Goal: Transaction & Acquisition: Purchase product/service

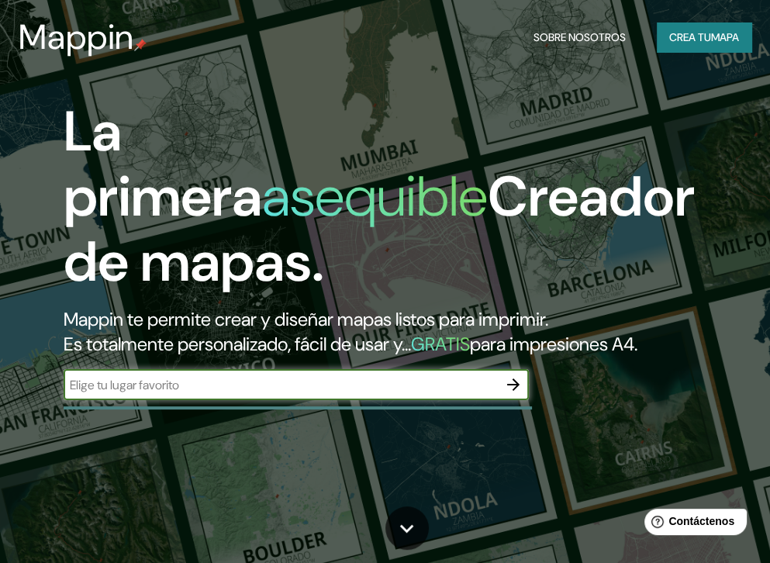
scroll to position [155, 0]
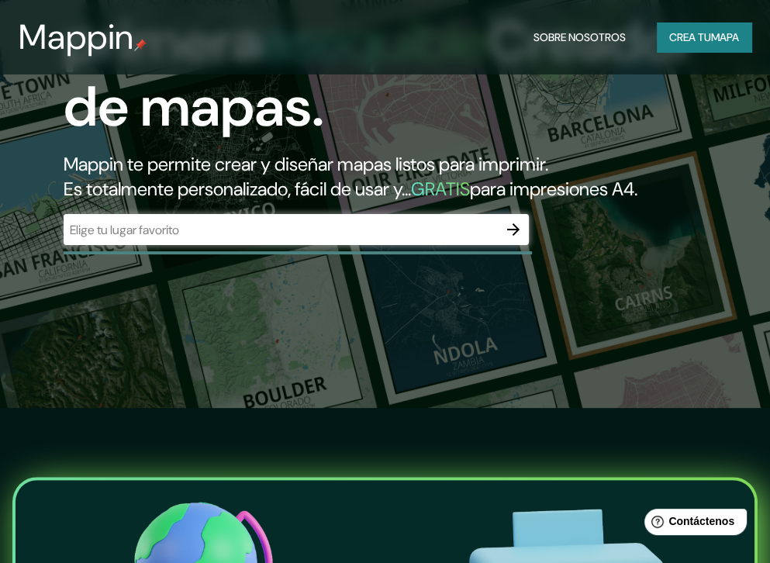
click at [278, 245] on div "​" at bounding box center [296, 229] width 465 height 31
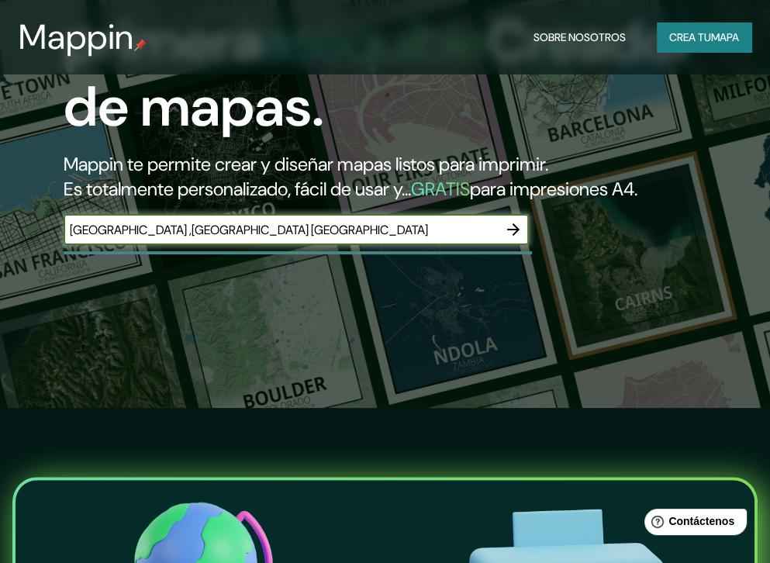
type input "[GEOGRAPHIC_DATA] ,[GEOGRAPHIC_DATA] [GEOGRAPHIC_DATA]"
click at [515, 236] on icon "button" at bounding box center [513, 229] width 12 height 12
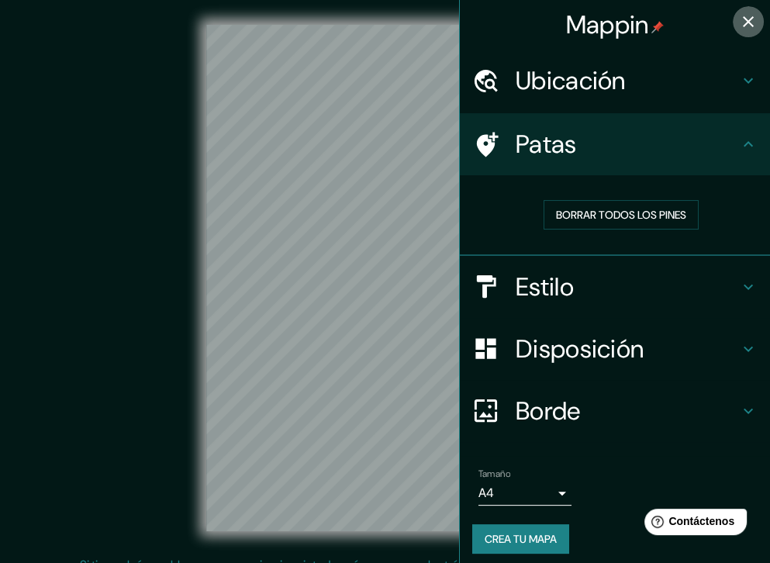
click at [742, 22] on icon "button" at bounding box center [748, 21] width 19 height 19
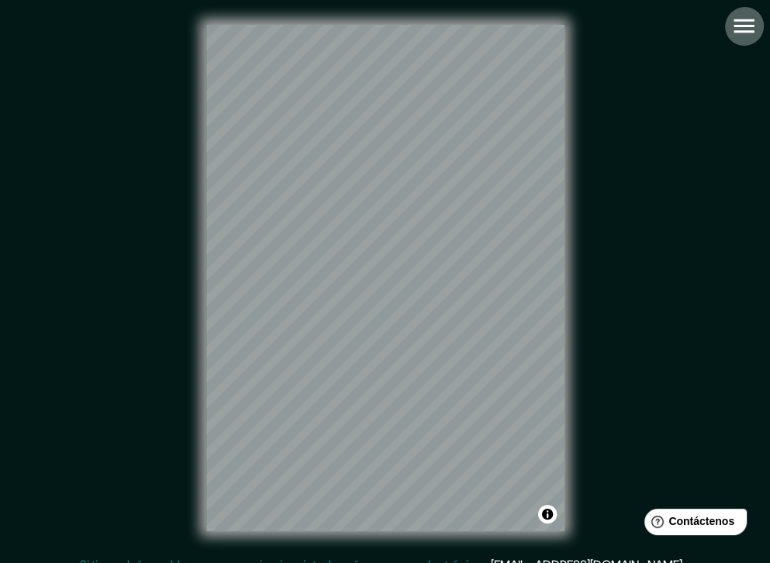
click at [752, 24] on icon "button" at bounding box center [744, 25] width 27 height 27
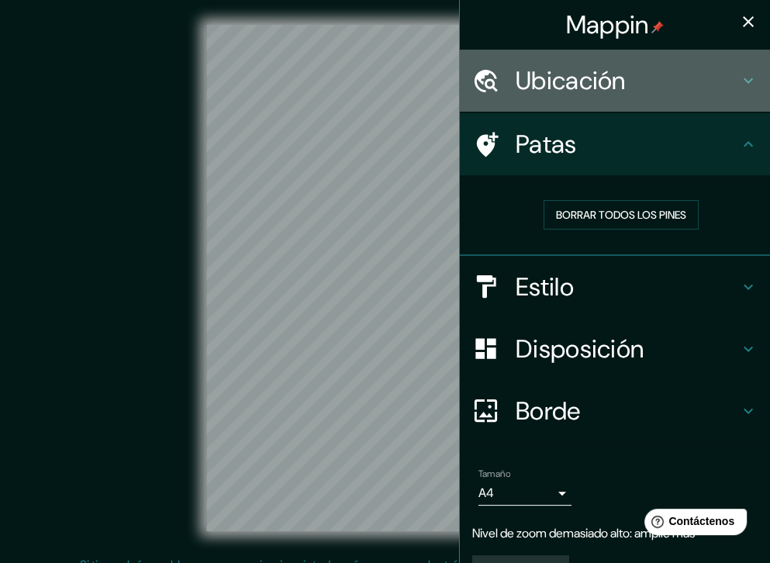
click at [559, 75] on font "Ubicación" at bounding box center [571, 80] width 110 height 33
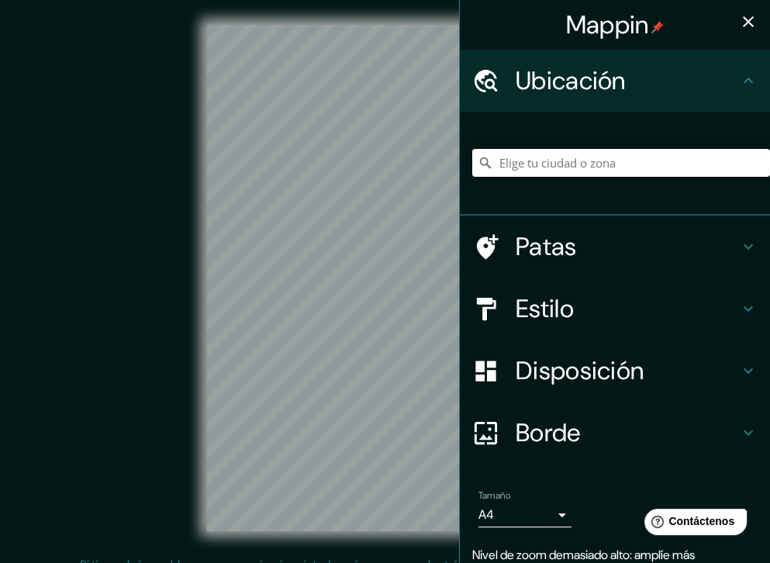
click at [580, 168] on input "Elige tu ciudad o zona" at bounding box center [621, 163] width 298 height 28
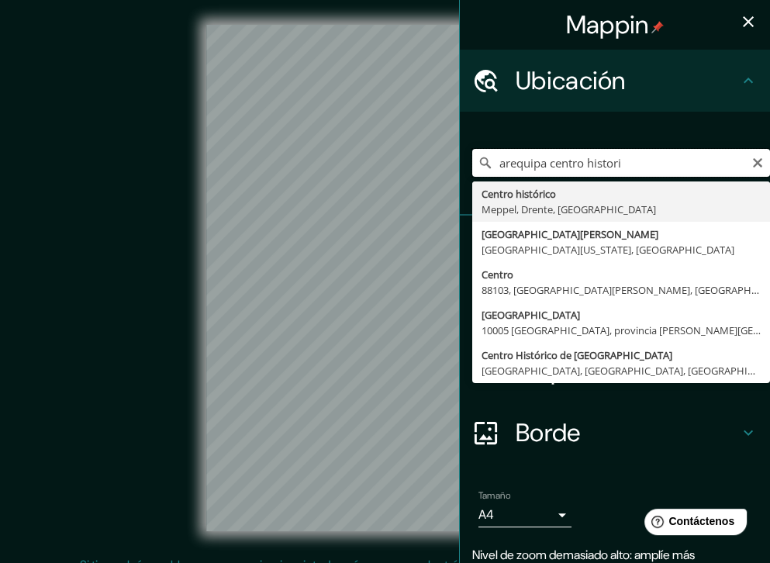
drag, startPoint x: 628, startPoint y: 161, endPoint x: 538, endPoint y: 175, distance: 91.7
click at [538, 175] on input "arequipa centro histori" at bounding box center [621, 163] width 298 height 28
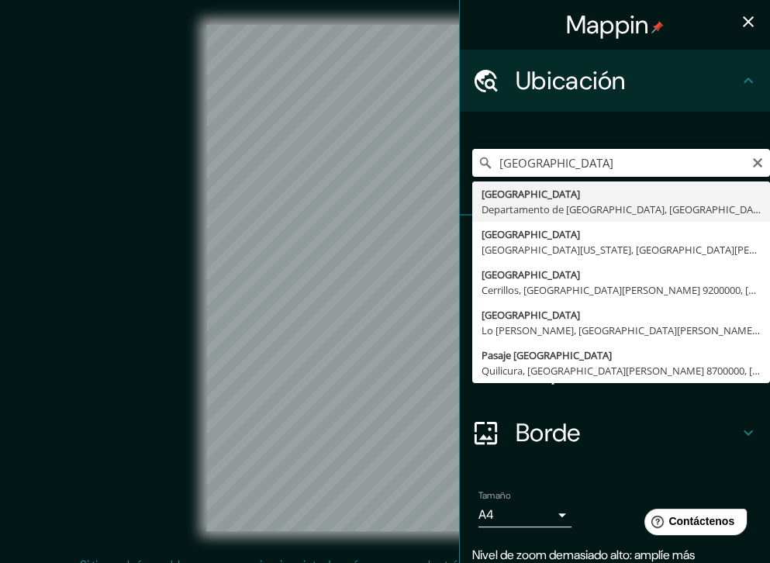
type input "[GEOGRAPHIC_DATA], [GEOGRAPHIC_DATA], [GEOGRAPHIC_DATA]"
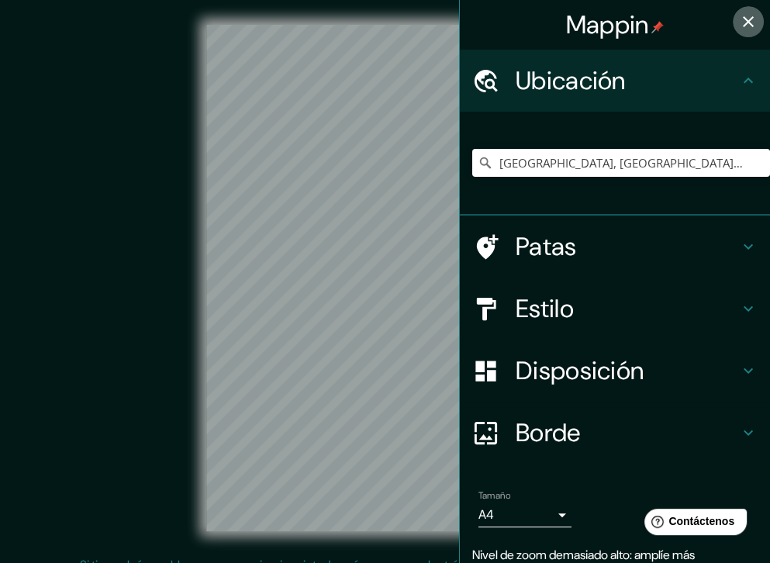
click at [743, 19] on icon "button" at bounding box center [748, 21] width 11 height 11
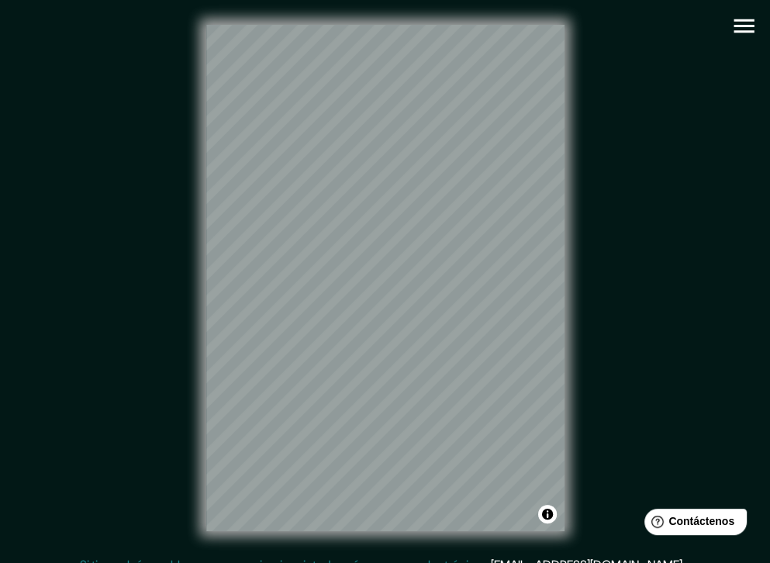
click at [738, 35] on icon "button" at bounding box center [744, 25] width 27 height 27
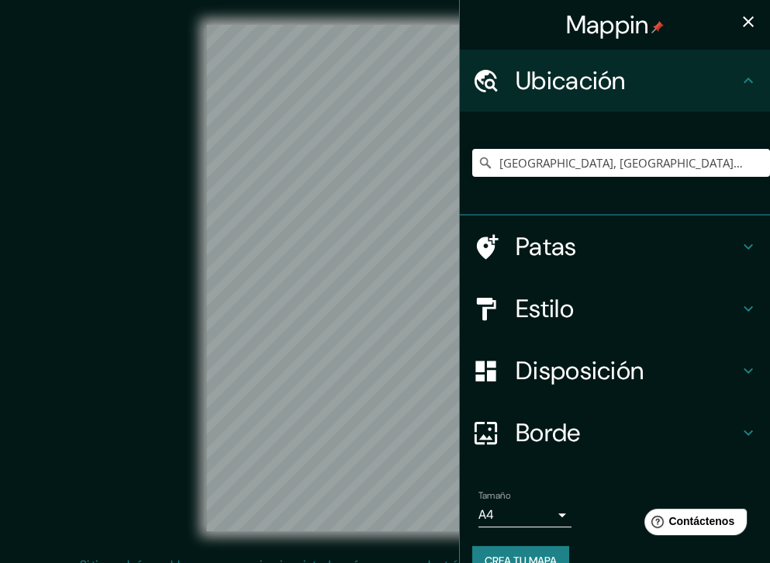
click at [723, 310] on h4 "Estilo" at bounding box center [627, 308] width 223 height 31
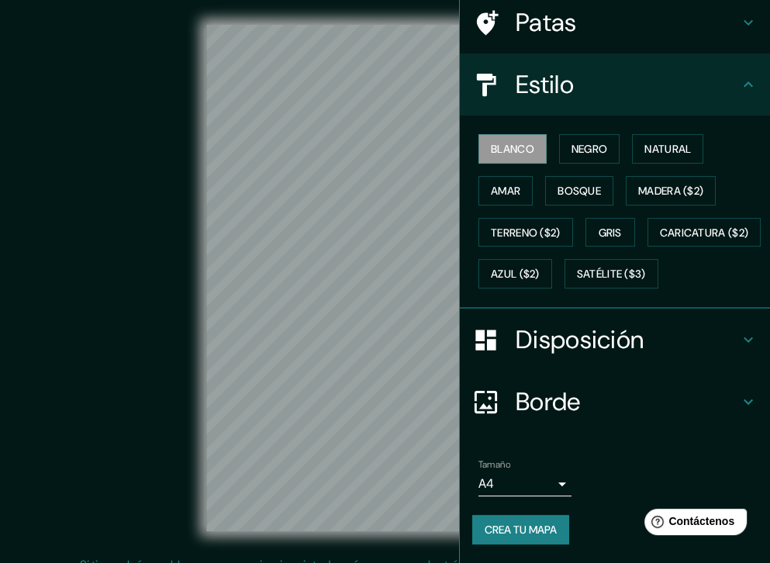
scroll to position [160, 0]
click at [605, 330] on font "Disposición" at bounding box center [580, 339] width 128 height 33
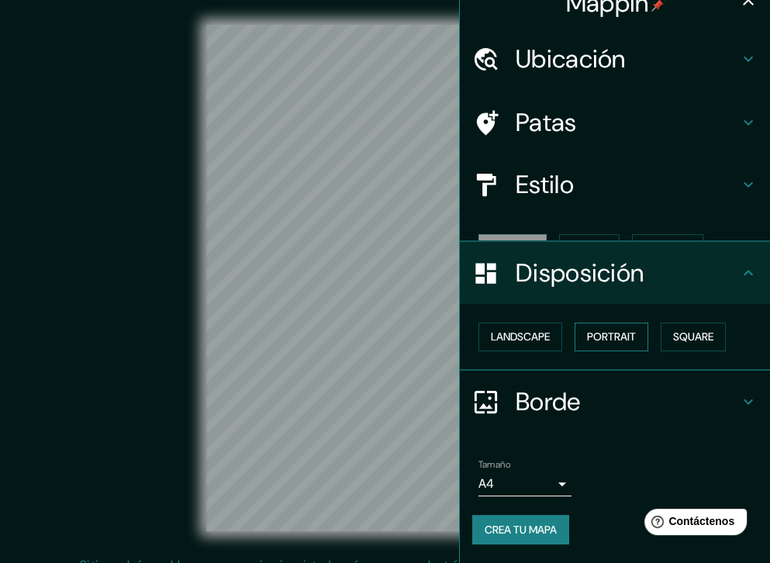
scroll to position [0, 0]
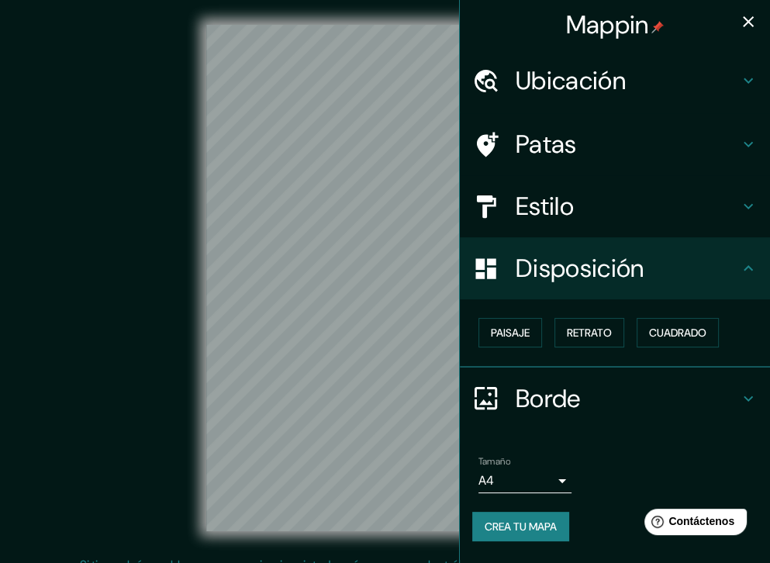
click at [569, 212] on font "Estilo" at bounding box center [545, 206] width 58 height 33
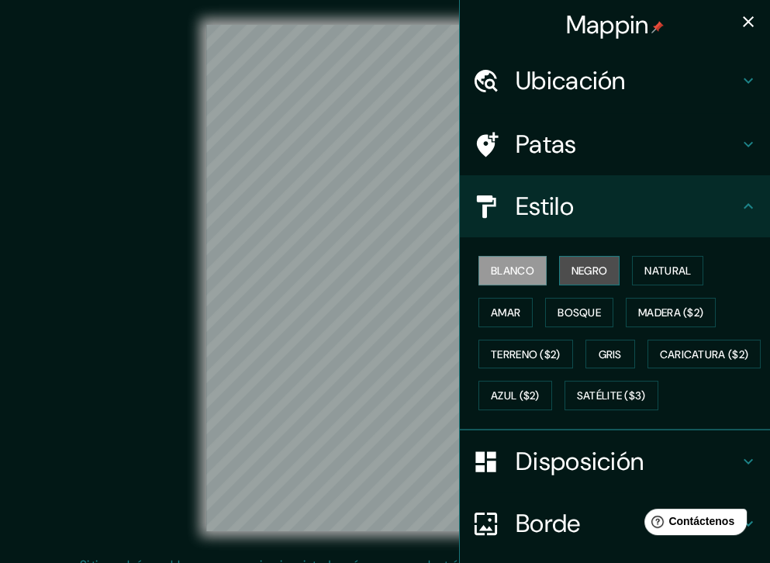
click at [597, 261] on font "Negro" at bounding box center [590, 271] width 36 height 20
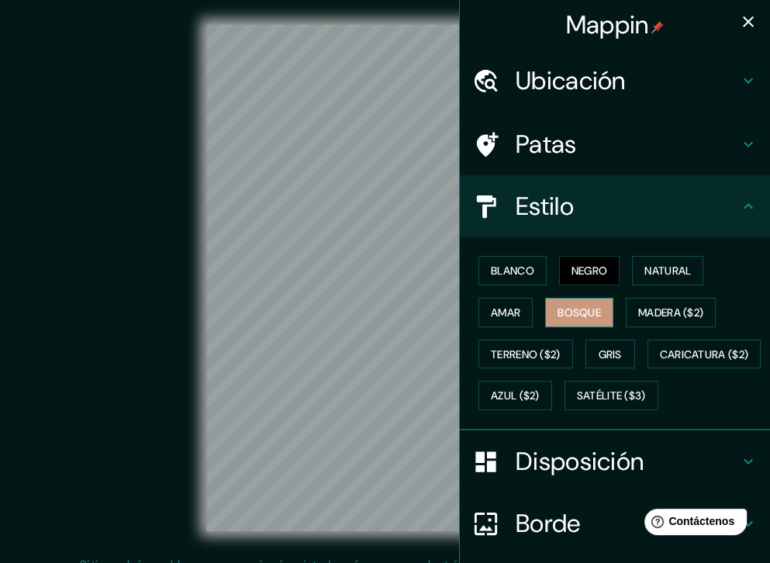
click at [587, 317] on font "Bosque" at bounding box center [579, 313] width 43 height 14
click at [638, 315] on font "Madera ($2)" at bounding box center [670, 313] width 65 height 14
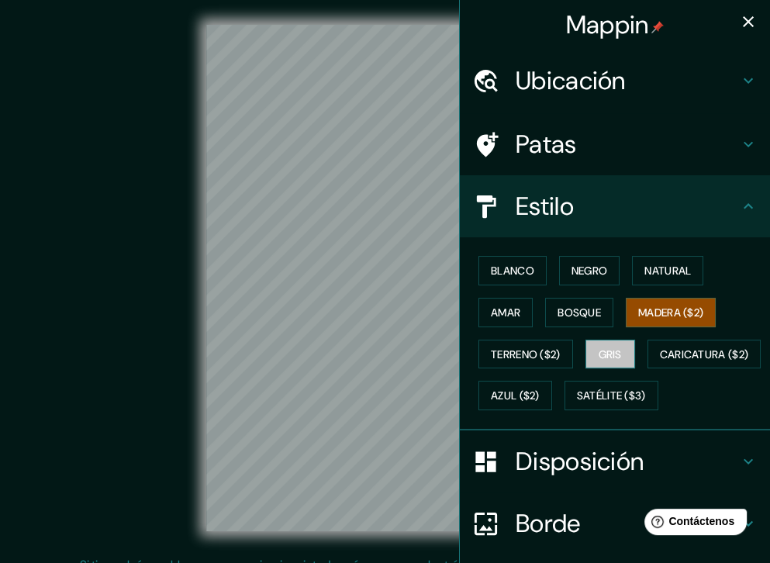
click at [602, 348] on font "Gris" at bounding box center [610, 355] width 23 height 14
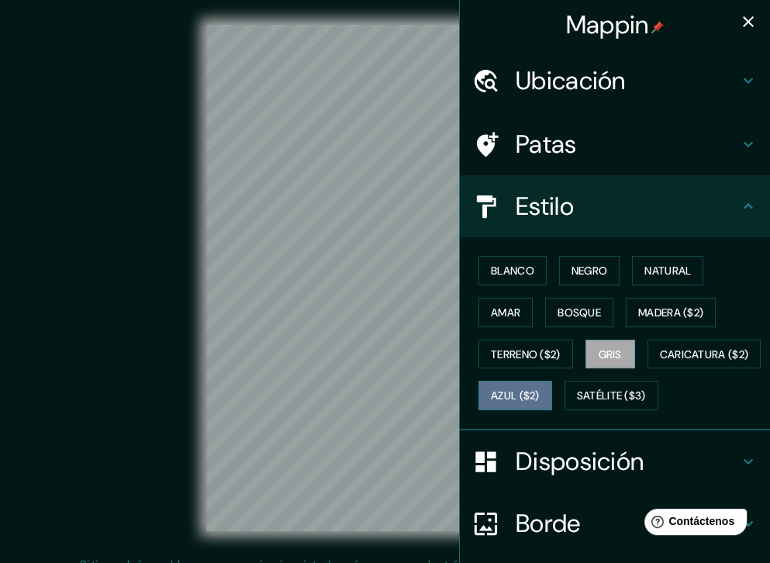
click at [540, 401] on font "Azul ($2)" at bounding box center [515, 396] width 49 height 20
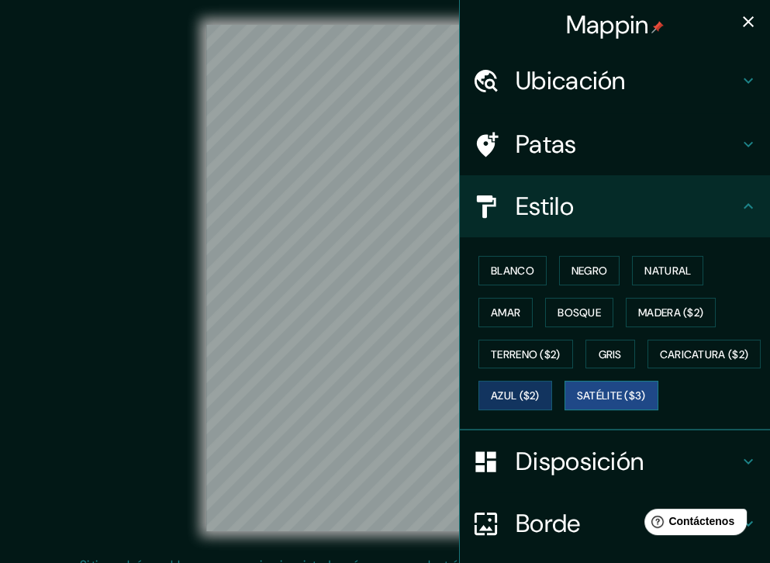
click at [577, 403] on font "Satélite ($3)" at bounding box center [611, 396] width 69 height 14
click at [742, 22] on icon "button" at bounding box center [748, 21] width 19 height 19
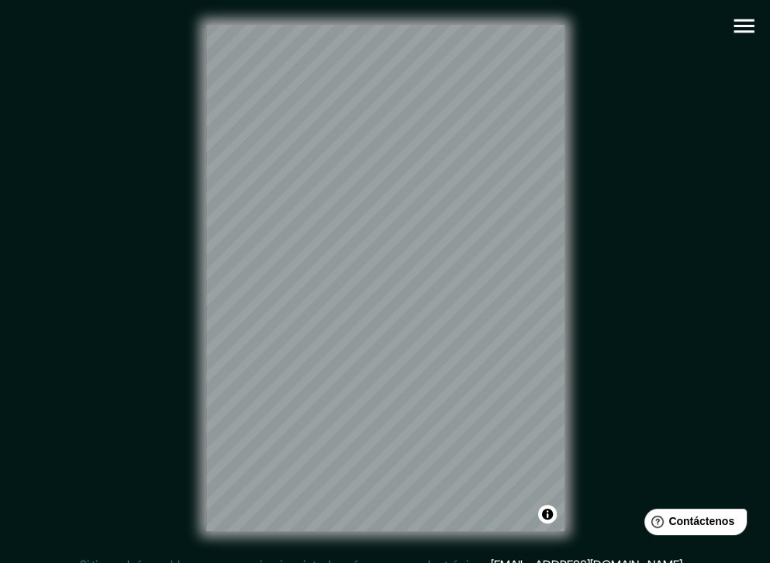
click at [756, 19] on icon "button" at bounding box center [744, 25] width 27 height 27
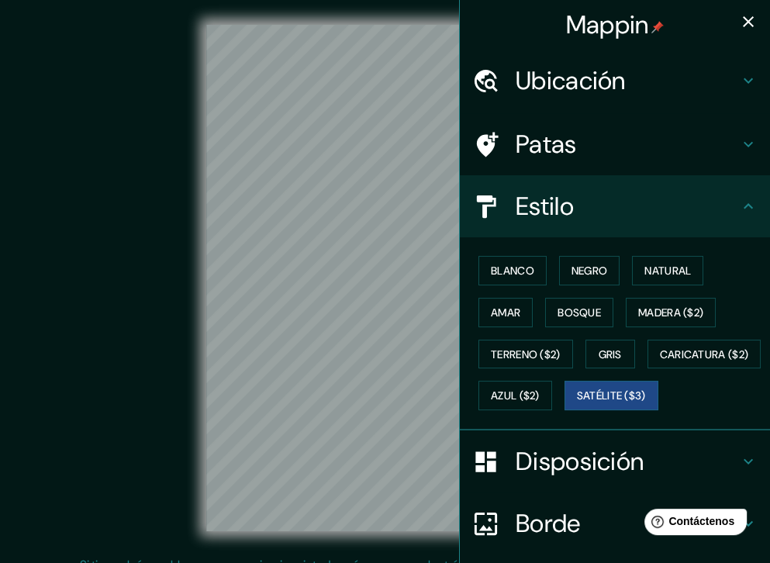
click at [43, 316] on div "© Mapbox © OpenStreetMap Improve this map © Maxar" at bounding box center [385, 278] width 693 height 507
click at [743, 18] on icon "button" at bounding box center [748, 21] width 11 height 11
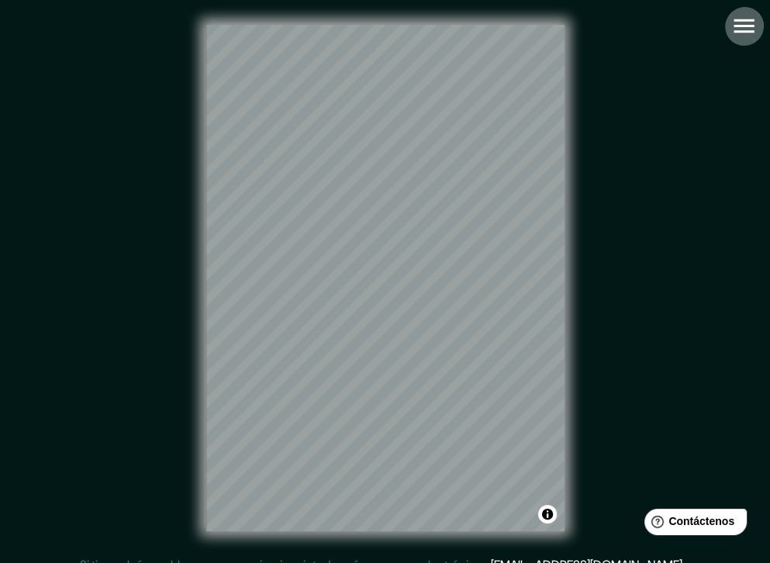
click at [746, 24] on icon "button" at bounding box center [744, 25] width 27 height 27
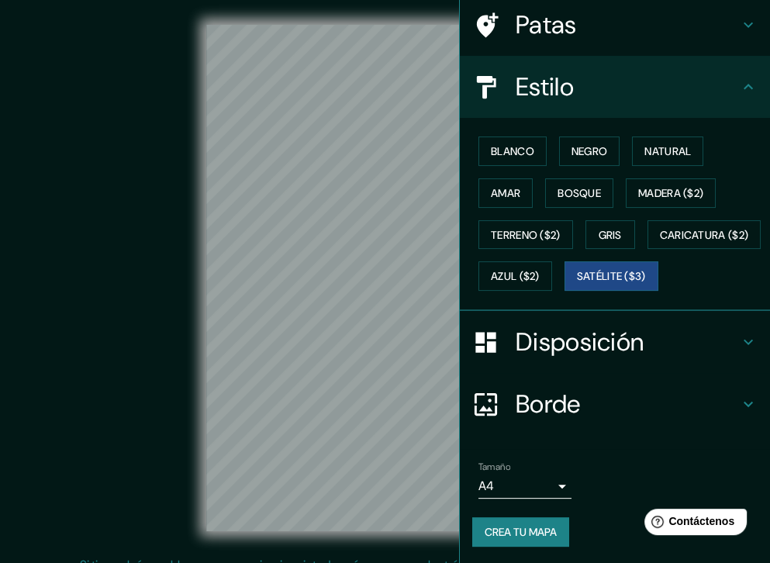
scroll to position [155, 0]
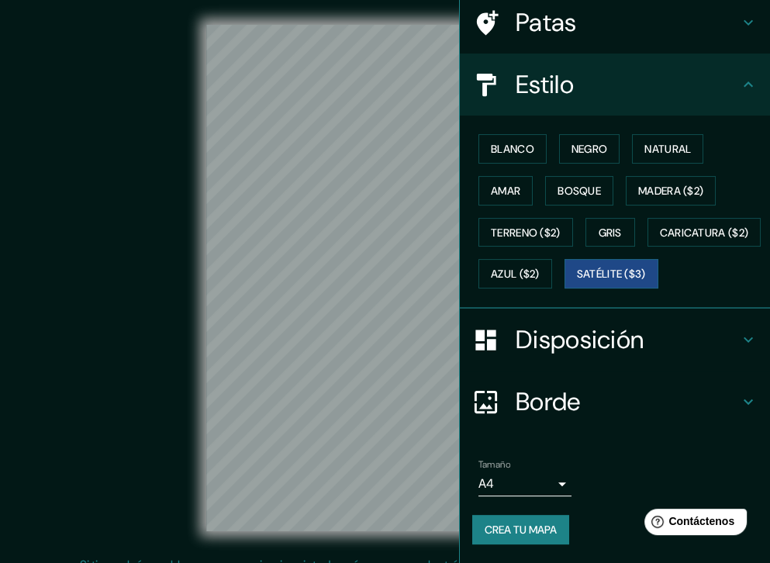
click at [691, 332] on h4 "Disposición" at bounding box center [627, 339] width 223 height 31
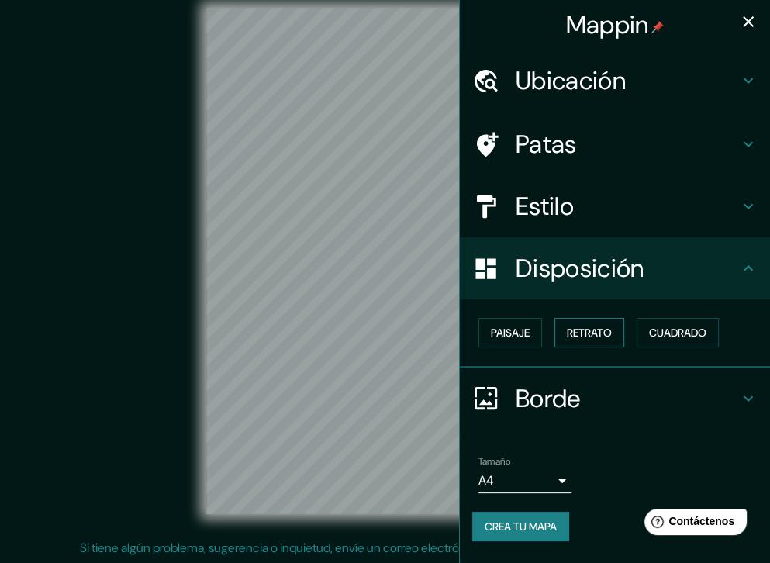
scroll to position [18, 0]
click at [520, 333] on font "Paisaje" at bounding box center [510, 333] width 39 height 14
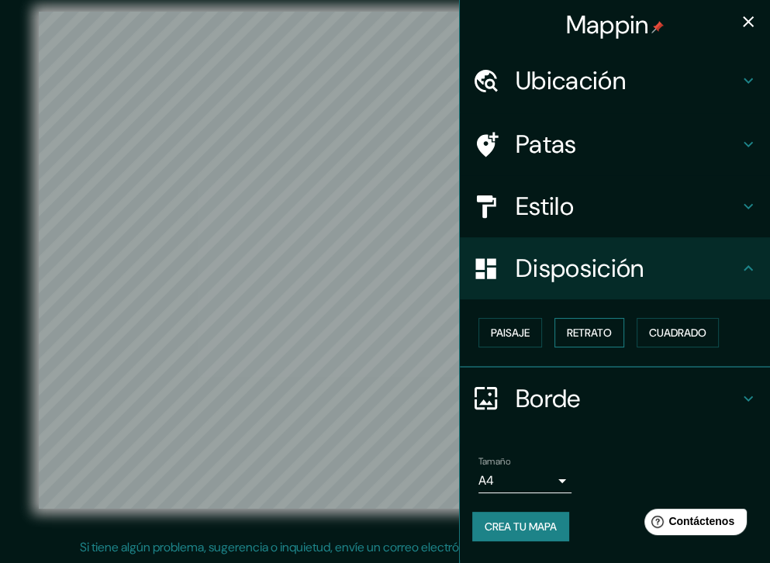
click at [581, 326] on font "Retrato" at bounding box center [589, 333] width 45 height 14
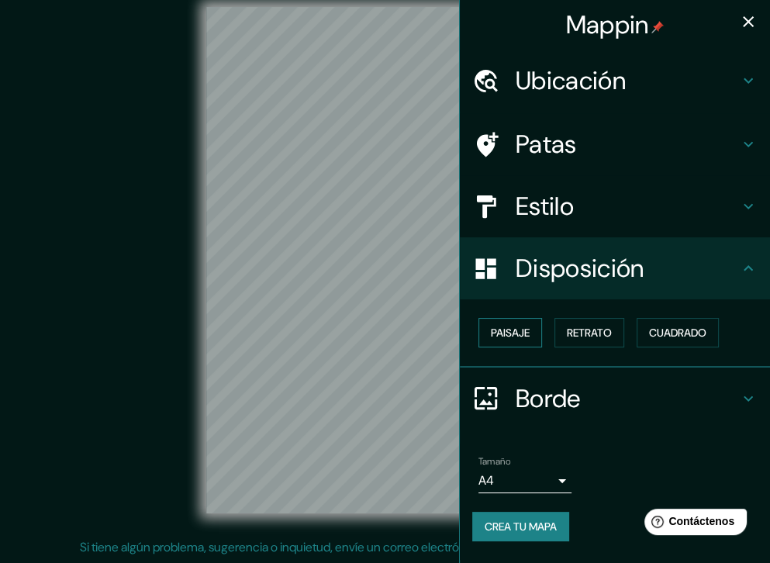
click at [503, 334] on font "Paisaje" at bounding box center [510, 333] width 39 height 14
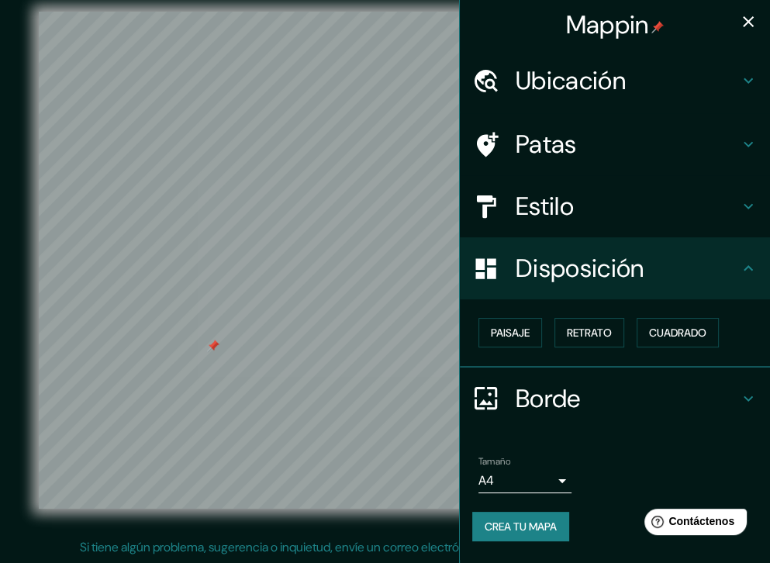
click at [745, 35] on button "button" at bounding box center [748, 21] width 31 height 31
